Goal: Browse casually

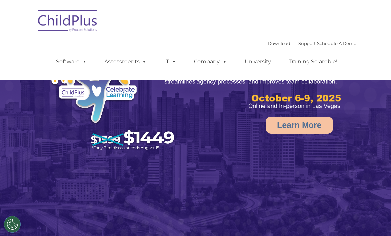
select select "MEDIUM"
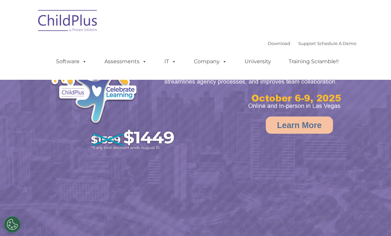
select select "MEDIUM"
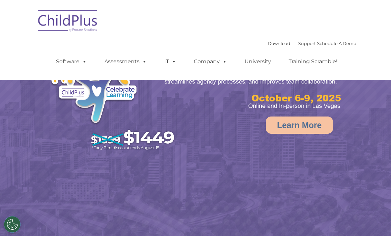
select select "MEDIUM"
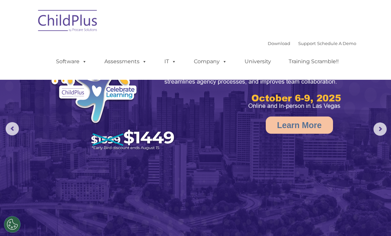
click at [84, 61] on span at bounding box center [83, 61] width 7 height 6
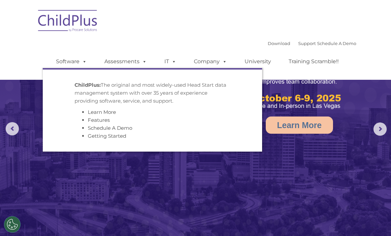
click at [159, 163] on img at bounding box center [195, 123] width 391 height 246
